Goal: Transaction & Acquisition: Purchase product/service

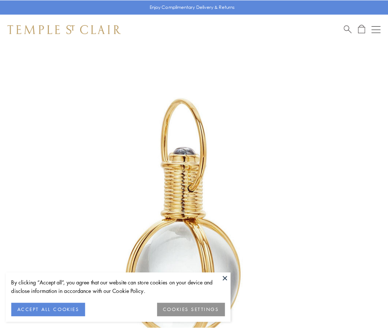
scroll to position [193, 0]
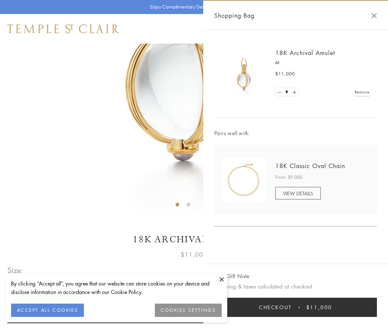
click at [296, 308] on button "Checkout $11,000" at bounding box center [296, 307] width 163 height 19
